Goal: Find specific page/section: Find specific page/section

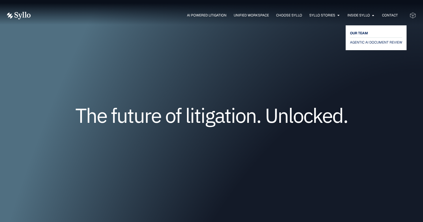
click at [361, 32] on span "OUR TEAM" at bounding box center [359, 33] width 18 height 7
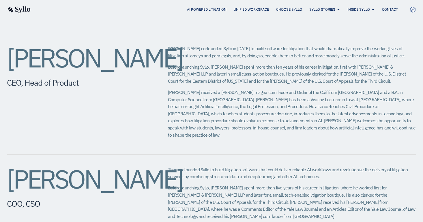
scroll to position [231, 0]
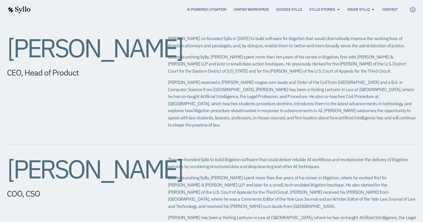
drag, startPoint x: 86, startPoint y: 79, endPoint x: 8, endPoint y: 56, distance: 81.0
click at [8, 56] on h2 "Jeffrey Chivers" at bounding box center [76, 48] width 138 height 26
copy h2 "Jeffrey Chivers"
